Goal: Information Seeking & Learning: Learn about a topic

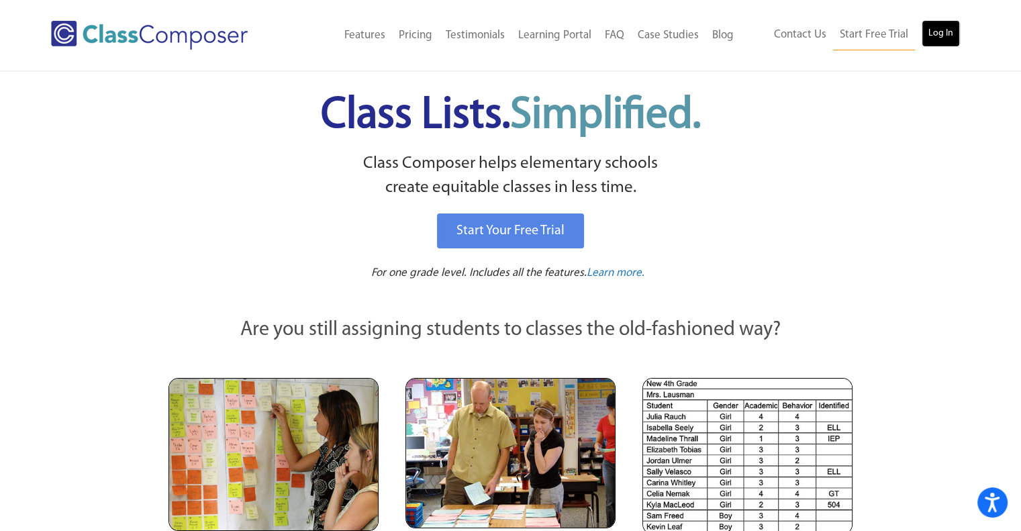
click at [941, 28] on link "Log In" at bounding box center [940, 33] width 38 height 27
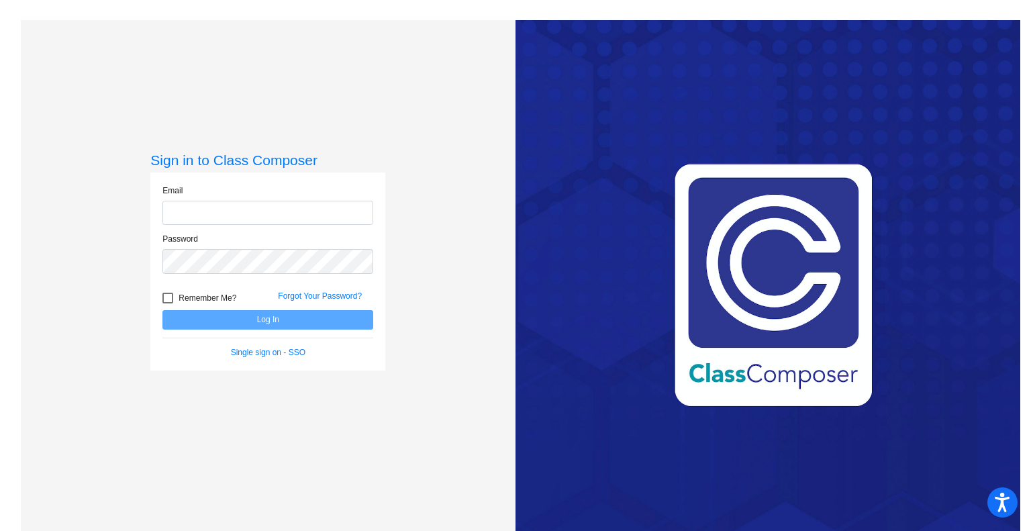
type input "[EMAIL_ADDRESS][DOMAIN_NAME]"
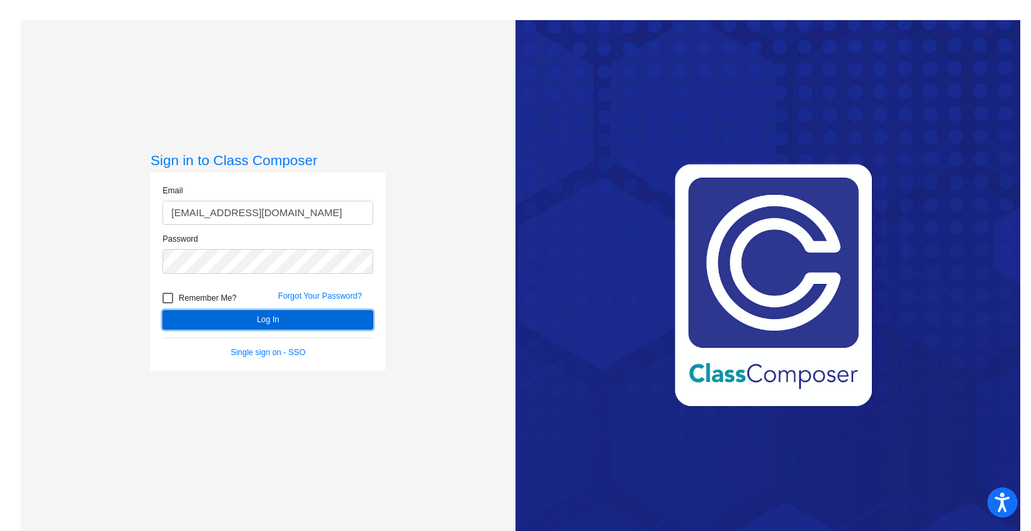
click at [261, 318] on button "Log In" at bounding box center [267, 319] width 211 height 19
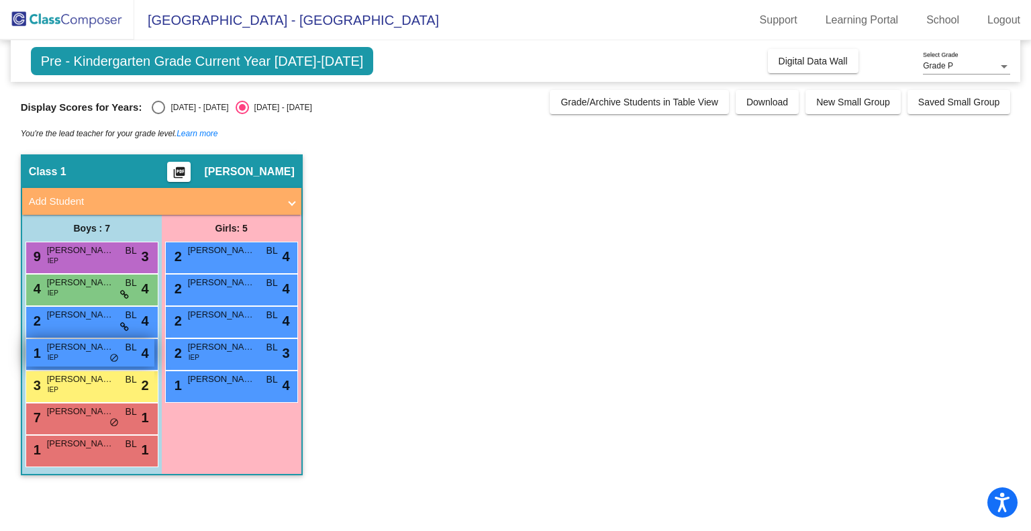
click at [70, 351] on span "[PERSON_NAME]" at bounding box center [80, 346] width 67 height 13
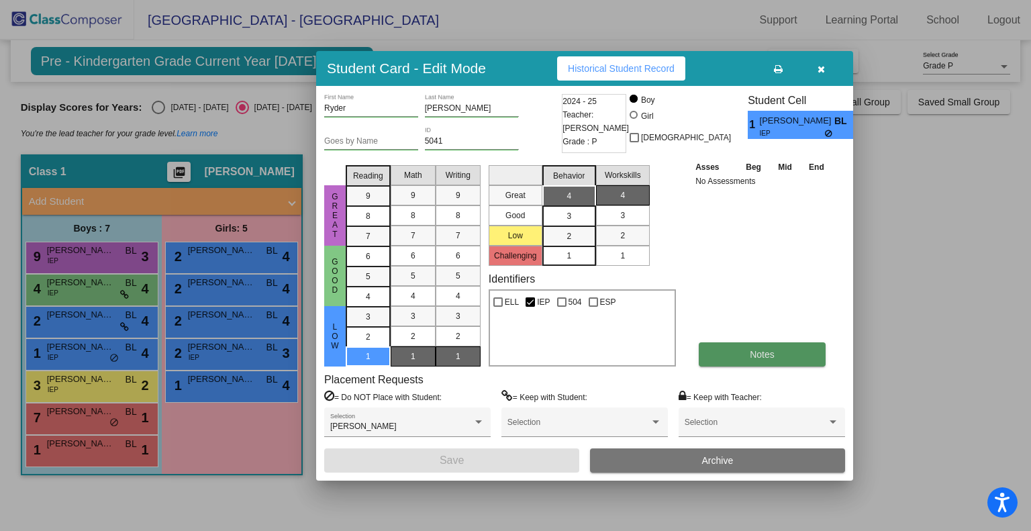
click at [752, 349] on span "Notes" at bounding box center [762, 354] width 25 height 11
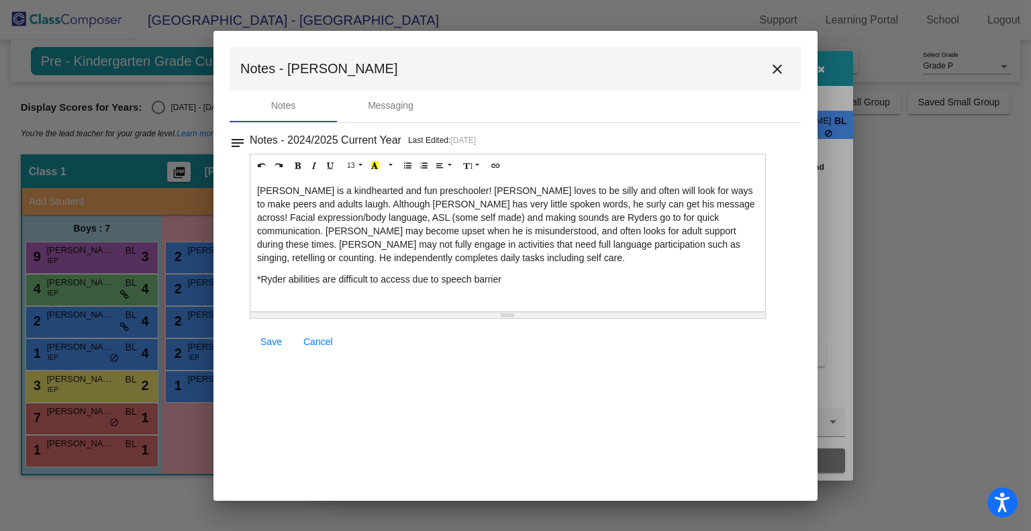
drag, startPoint x: 256, startPoint y: 188, endPoint x: 516, endPoint y: 284, distance: 277.5
click at [516, 284] on div "[PERSON_NAME] is a kindhearted and fun preschooler! [PERSON_NAME] loves to be s…" at bounding box center [507, 244] width 515 height 134
copy div "[PERSON_NAME] is a kindhearted and fun preschooler! [PERSON_NAME] loves to be s…"
click at [771, 66] on mat-icon "close" at bounding box center [777, 69] width 16 height 16
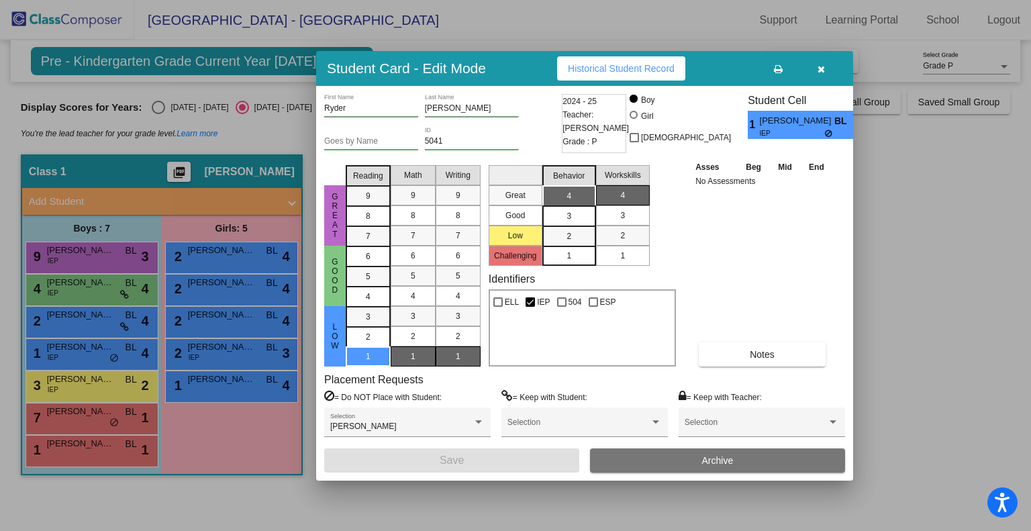
click at [993, 21] on div at bounding box center [515, 265] width 1031 height 531
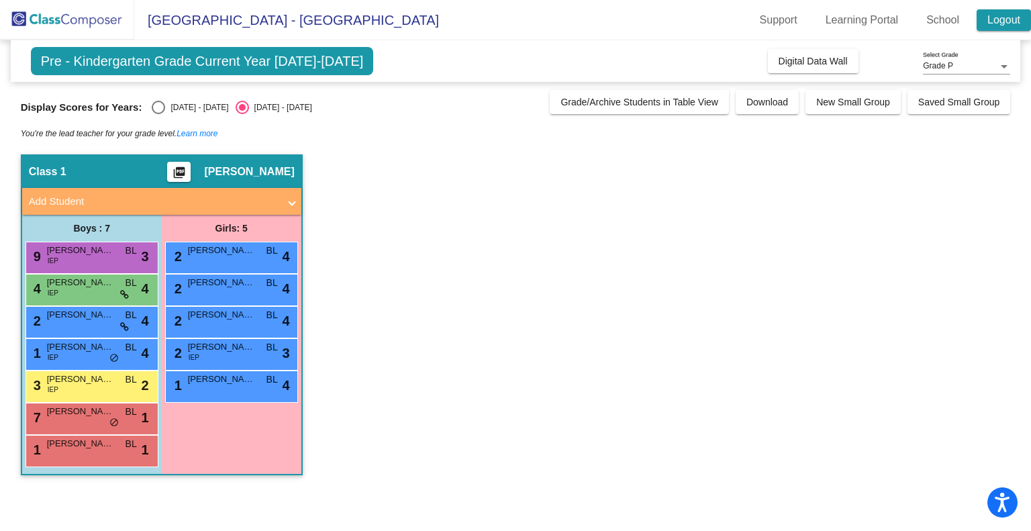
click at [1007, 21] on link "Logout" at bounding box center [1003, 19] width 54 height 21
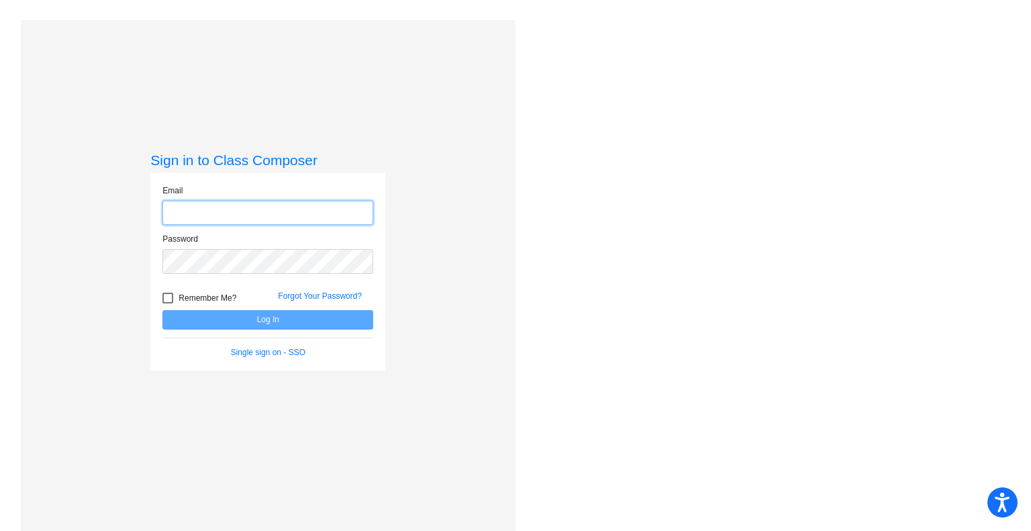
type input "[EMAIL_ADDRESS][DOMAIN_NAME]"
